Goal: Check status

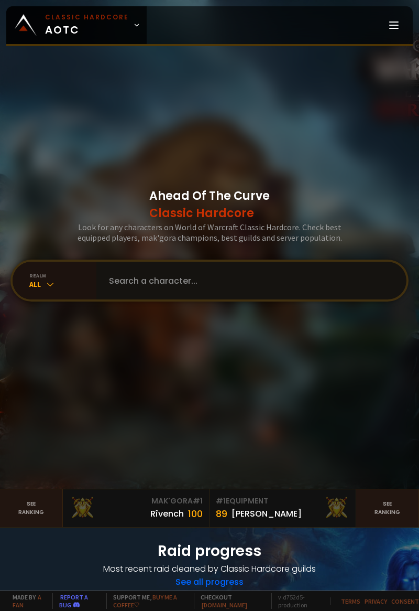
click at [279, 299] on input "text" at bounding box center [249, 281] width 292 height 38
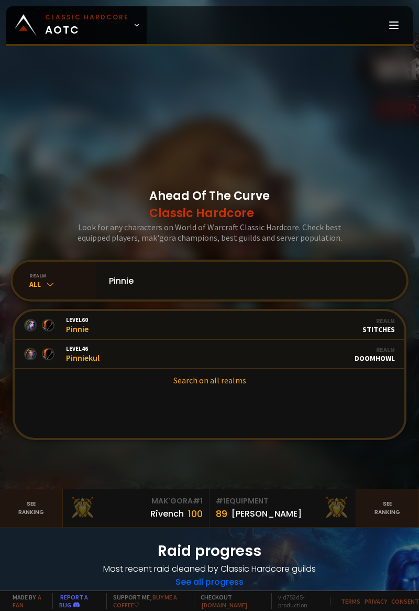
type input "Pinnie"
click at [268, 369] on link "Level 46 Pinniekul Guild Stalwart Realm Doomhowl" at bounding box center [210, 354] width 390 height 29
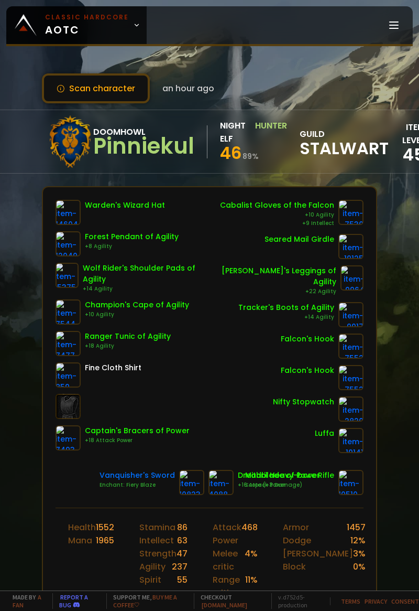
click at [119, 87] on button "Scan character" at bounding box center [96, 88] width 108 height 30
